Goal: Find specific page/section: Find specific page/section

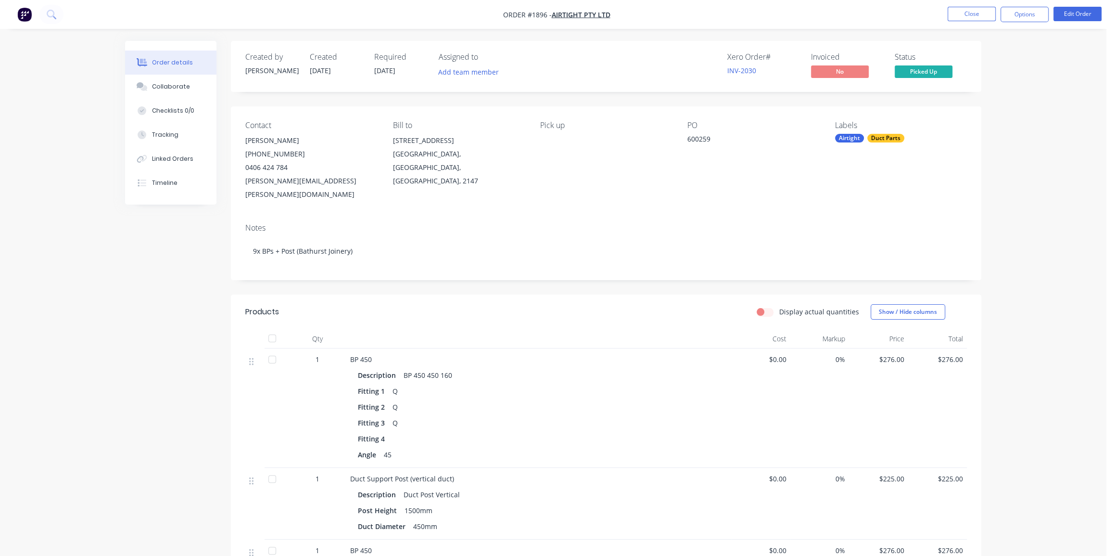
click at [22, 12] on img "button" at bounding box center [24, 14] width 14 height 14
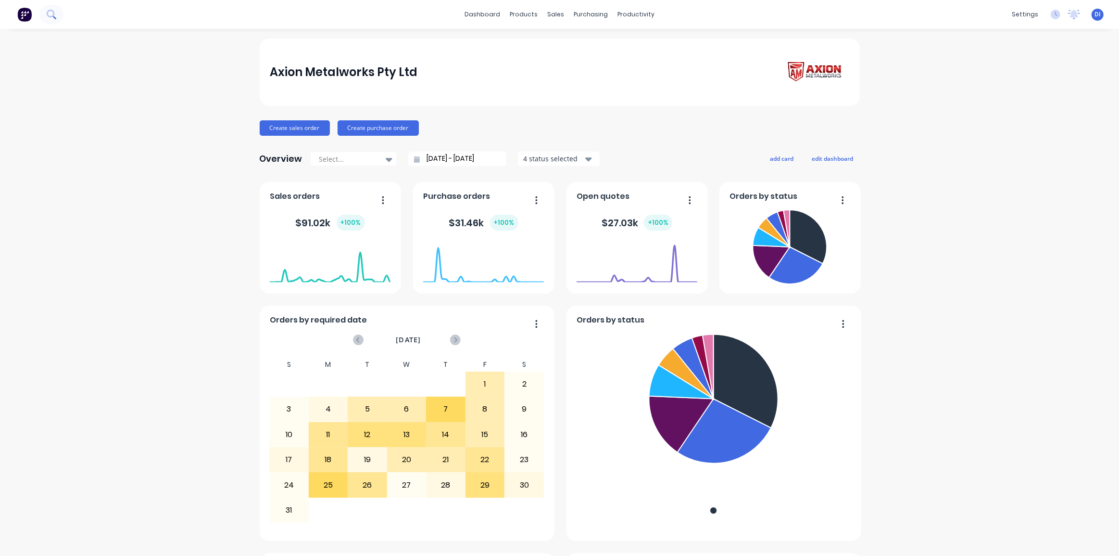
click at [58, 12] on button at bounding box center [51, 14] width 24 height 19
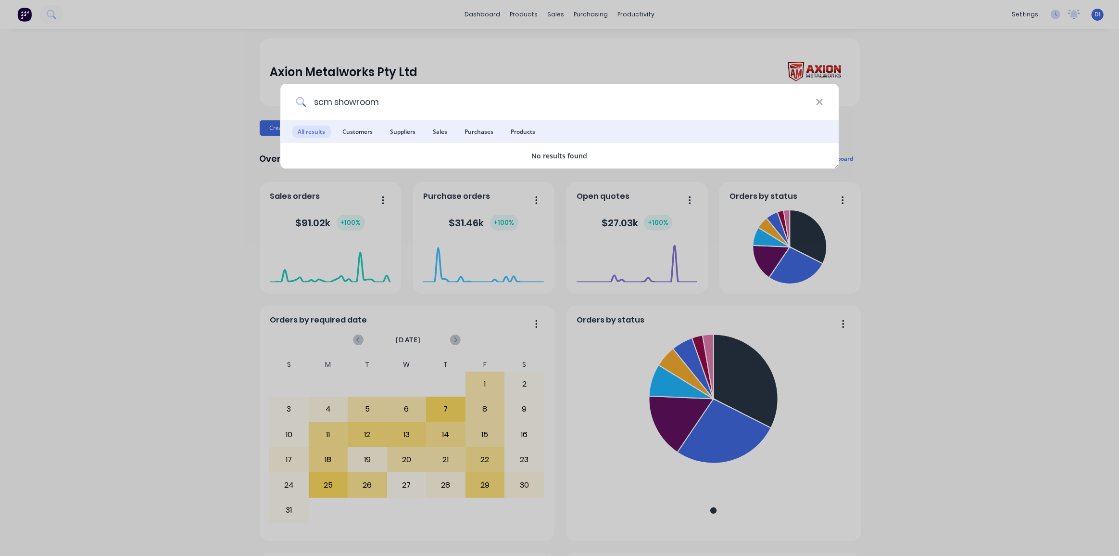
click at [357, 101] on input "scm showroom" at bounding box center [561, 102] width 510 height 36
drag, startPoint x: 390, startPoint y: 103, endPoint x: 336, endPoint y: 99, distance: 54.5
click at [336, 99] on input "scm show room" at bounding box center [561, 102] width 510 height 36
type input "scm"
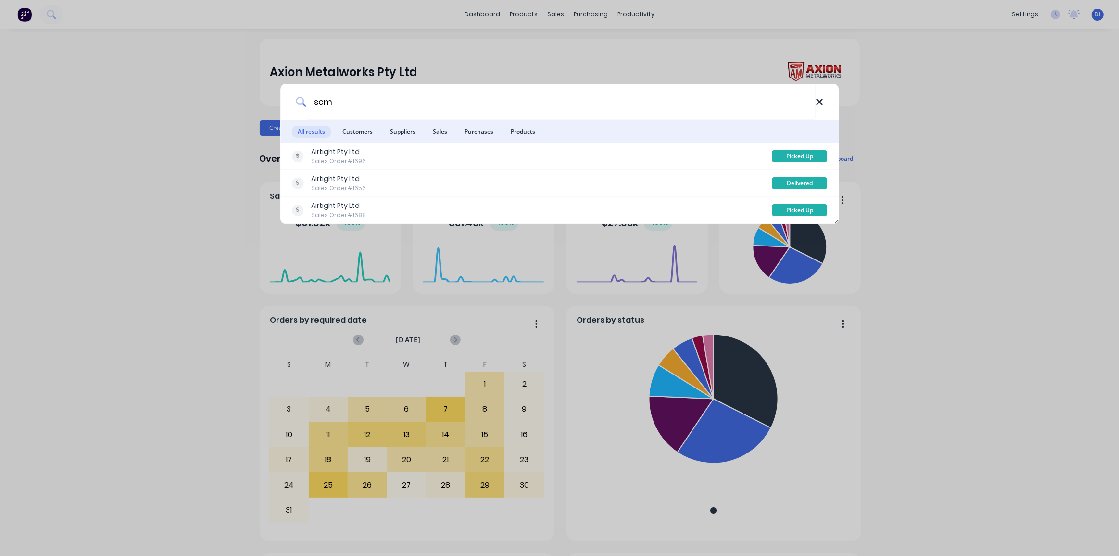
click at [820, 98] on icon at bounding box center [820, 102] width 8 height 11
click at [941, 138] on div "scm All results Customers Suppliers Sales Purchases Products Airtight Pty Ltd S…" at bounding box center [559, 278] width 1119 height 556
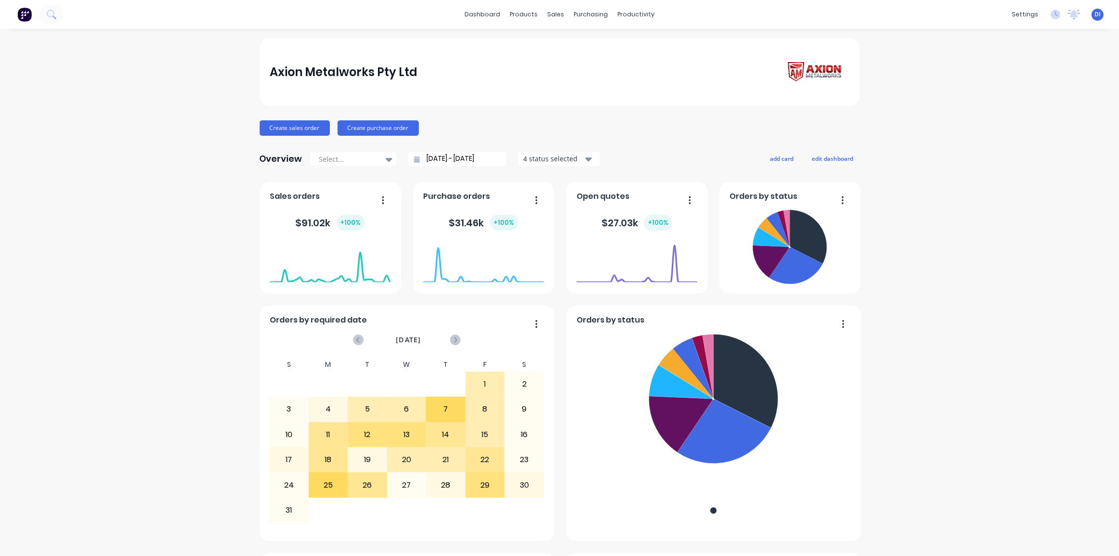
click at [101, 115] on div "Axion Metalworks Pty Ltd Create sales order Create purchase order Overview Sele…" at bounding box center [559, 536] width 1119 height 997
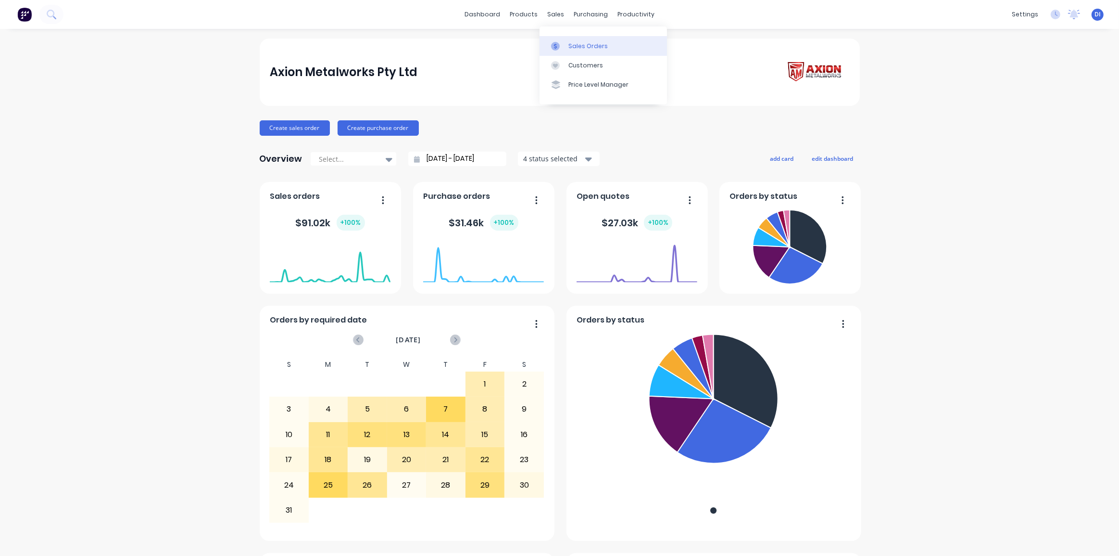
click at [567, 43] on link "Sales Orders" at bounding box center [603, 45] width 127 height 19
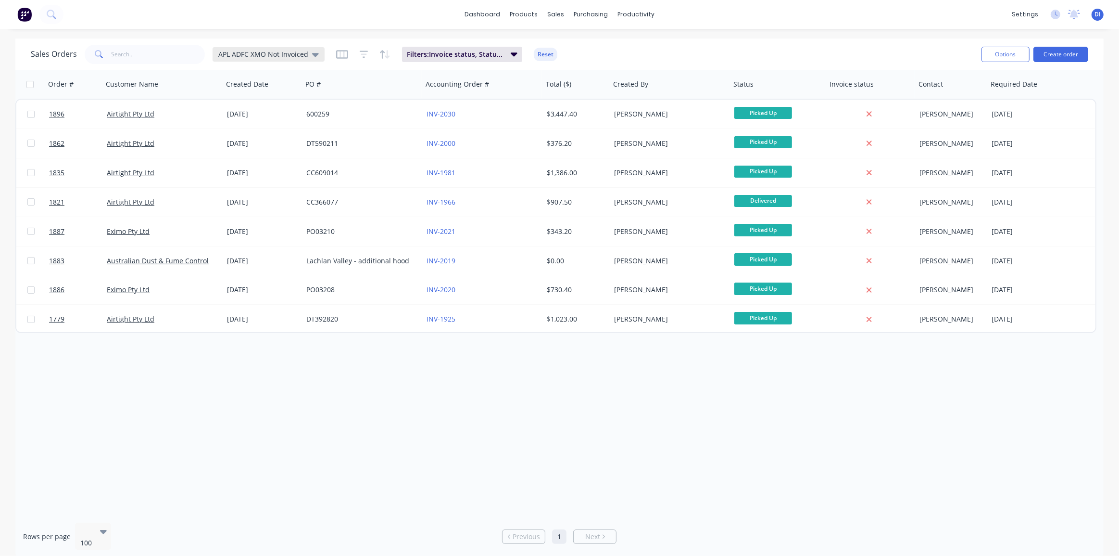
click at [230, 55] on span "APL ADFC XMO Not Invoiced" at bounding box center [263, 54] width 90 height 10
click at [247, 212] on button "Standard View" at bounding box center [270, 212] width 110 height 11
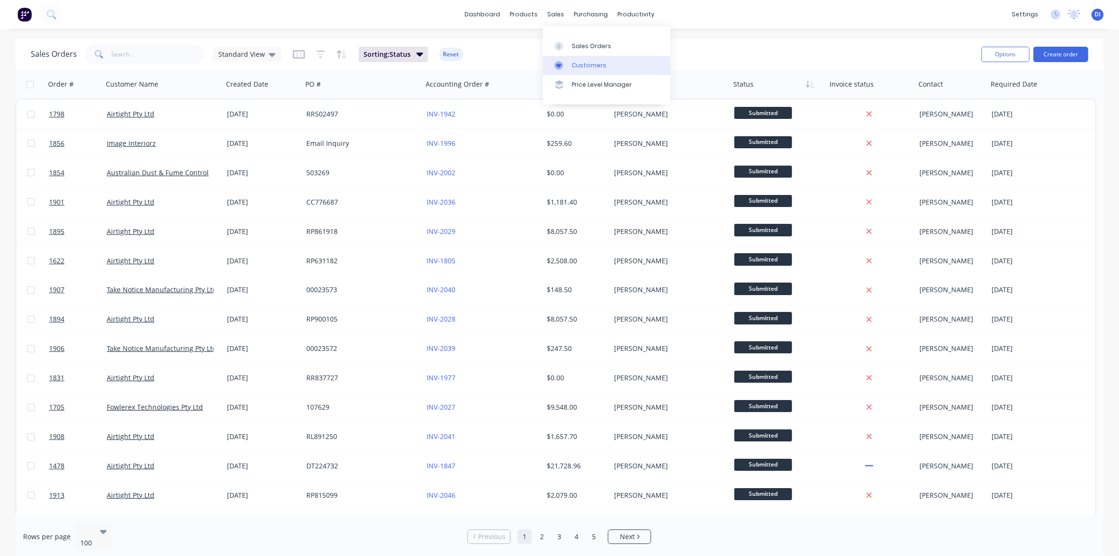
click at [581, 62] on div "Customers" at bounding box center [589, 65] width 35 height 9
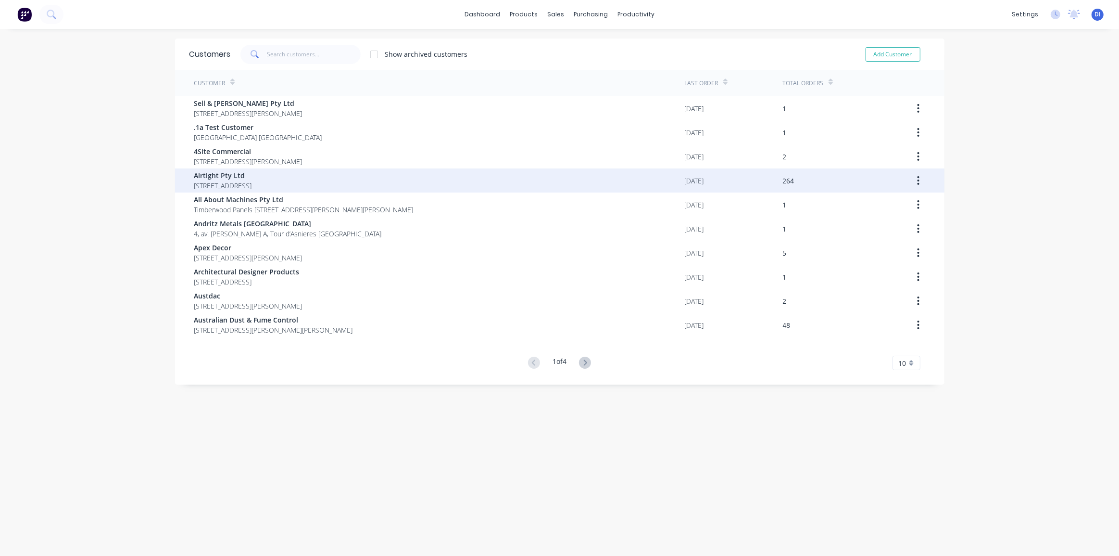
click at [252, 183] on span "[STREET_ADDRESS]" at bounding box center [223, 185] width 58 height 10
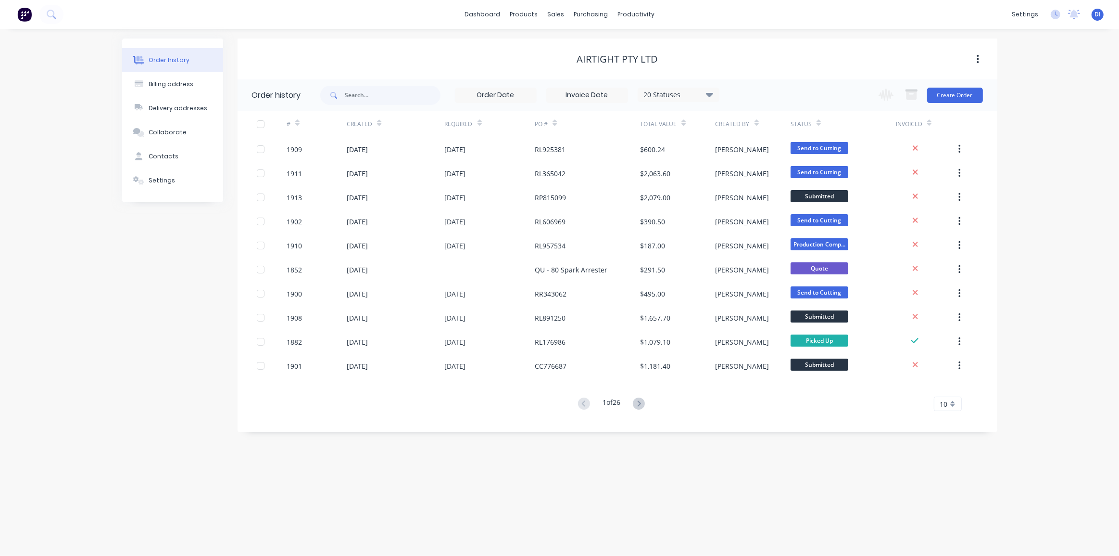
click at [948, 401] on div "10" at bounding box center [948, 403] width 28 height 14
click at [44, 12] on button at bounding box center [51, 14] width 24 height 19
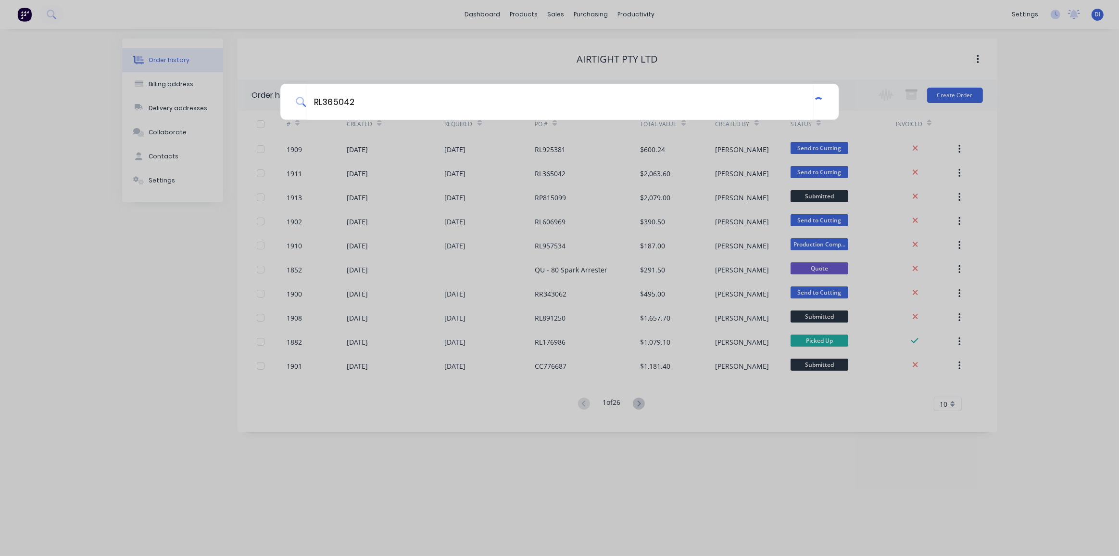
type input "RL365042"
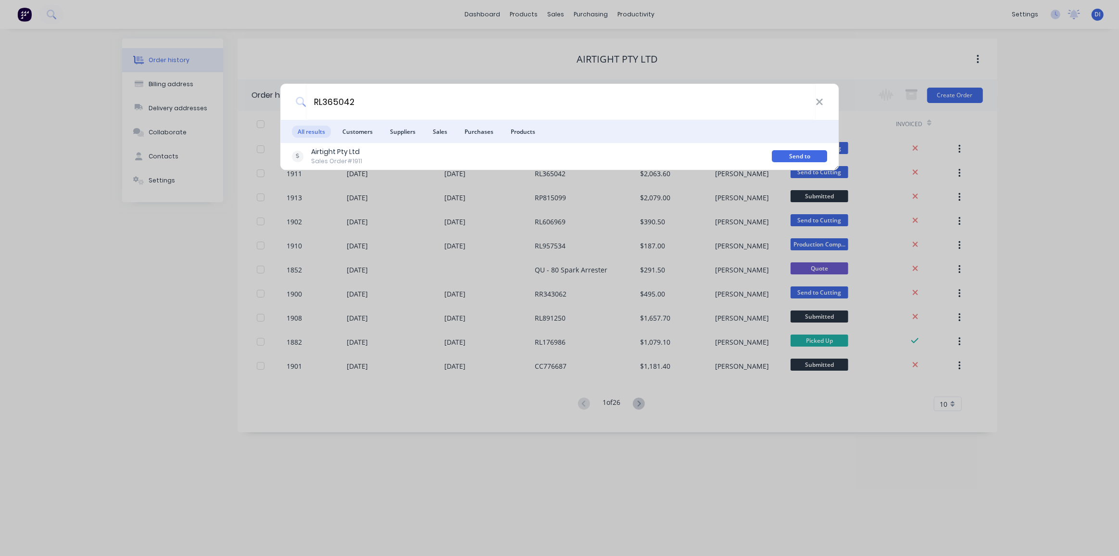
click at [1049, 129] on div "RL365042 All results Customers Suppliers Sales Purchases Products Airtight Pty …" at bounding box center [559, 278] width 1119 height 556
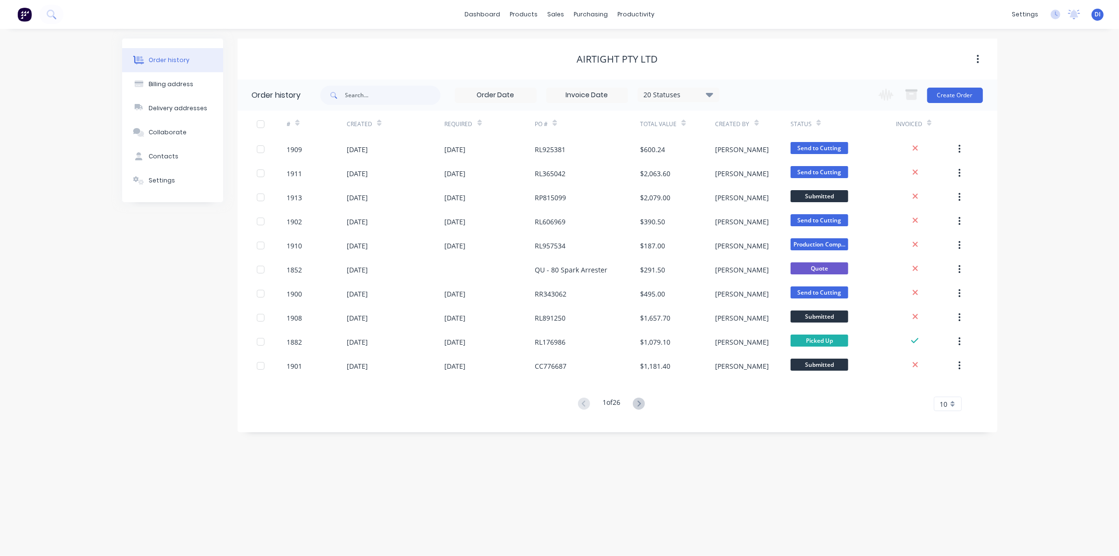
click at [1043, 75] on div "Order history Billing address Delivery addresses Collaborate Contacts Settings …" at bounding box center [559, 292] width 1119 height 527
